Goal: Find specific page/section: Find specific page/section

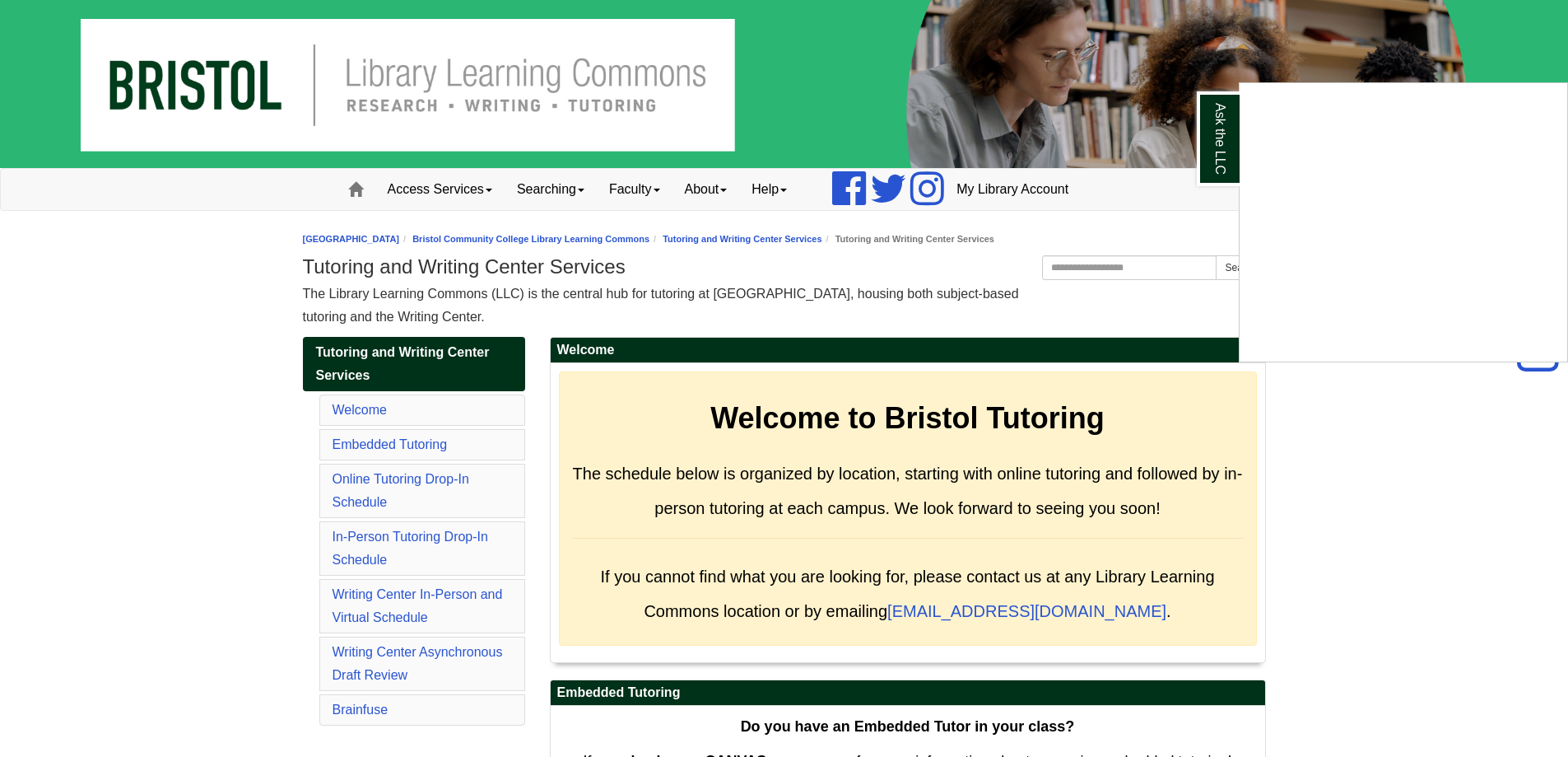
scroll to position [2724, 0]
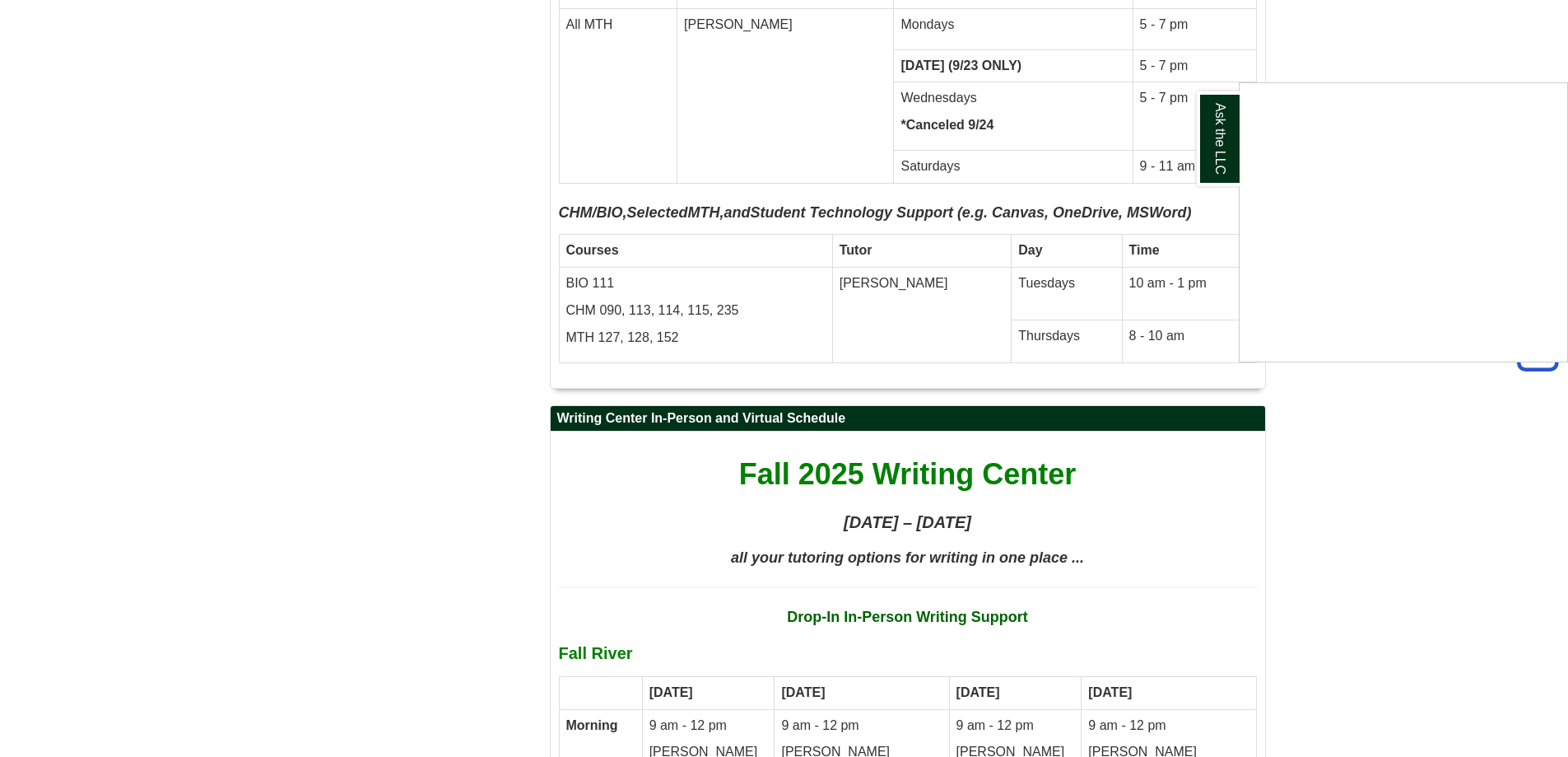
scroll to position [7332, 0]
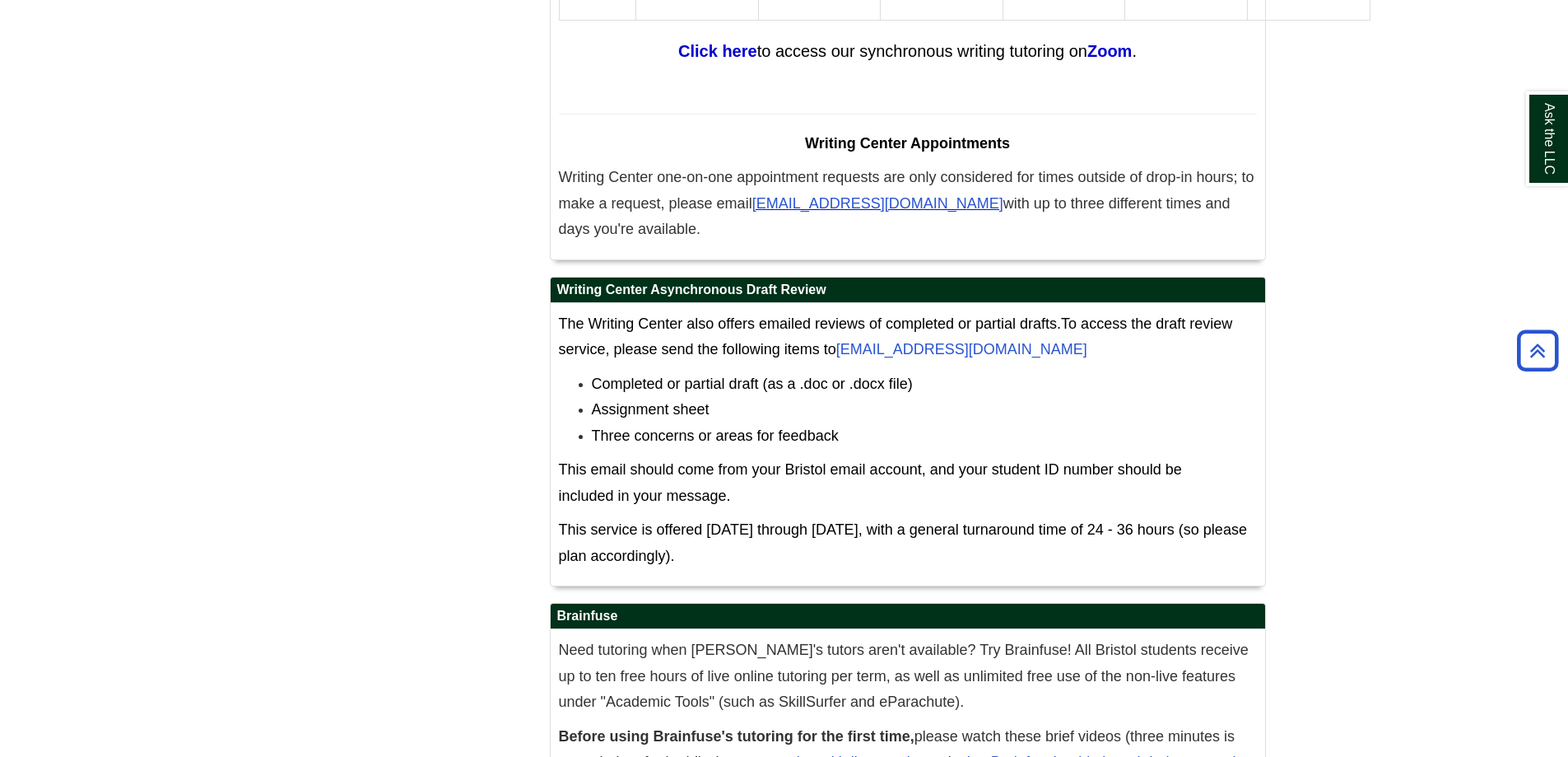
scroll to position [9372, 0]
